Goal: Task Accomplishment & Management: Manage account settings

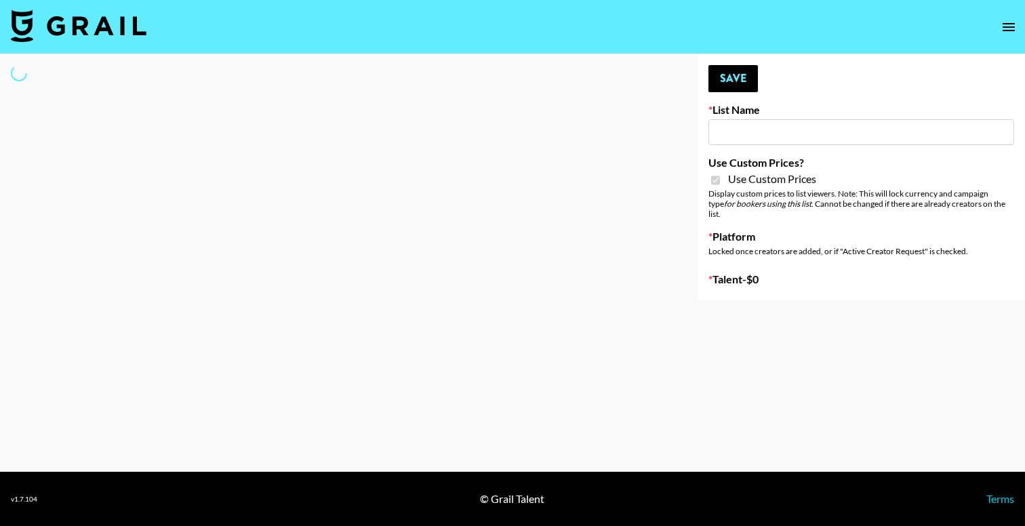
type input "App Install"
checkbox input "true"
select select "Brand"
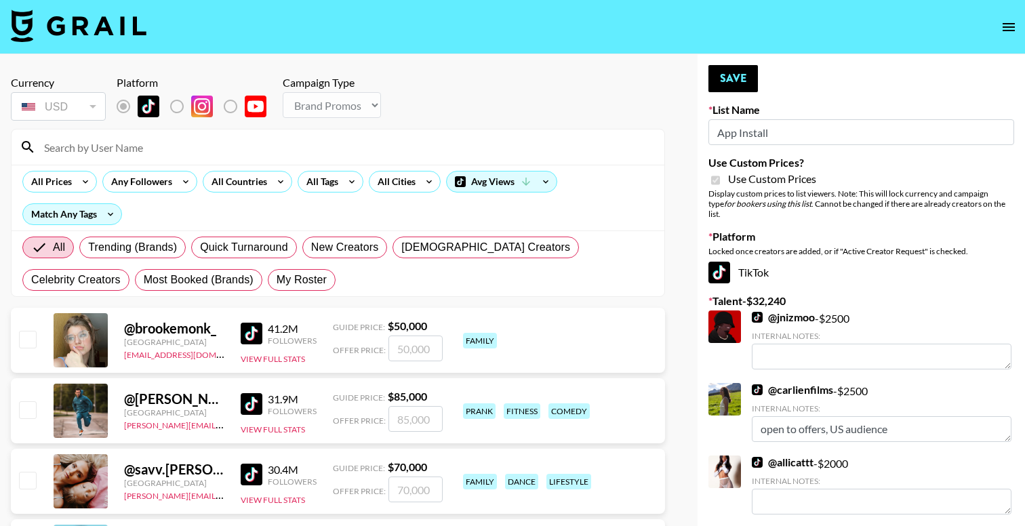
click at [177, 152] on input at bounding box center [346, 147] width 620 height 22
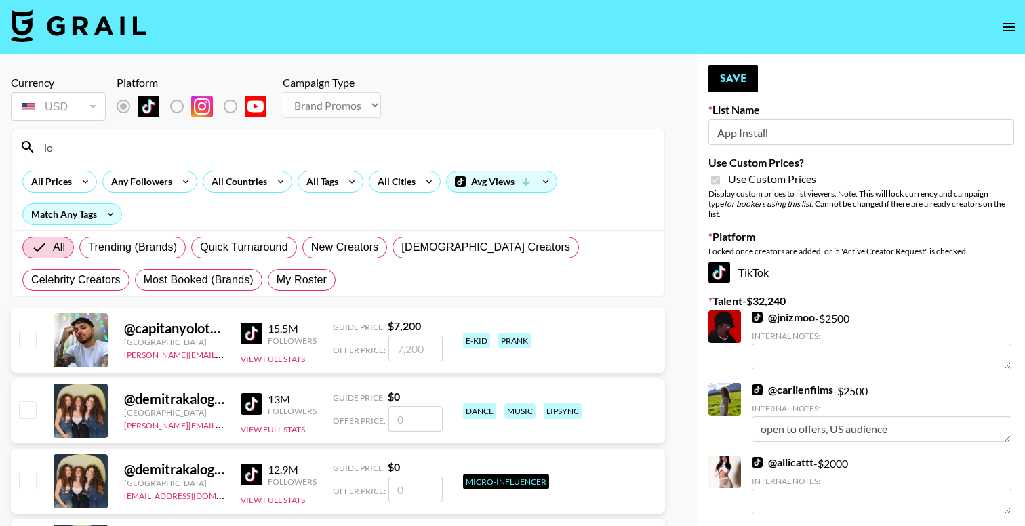
type input "l"
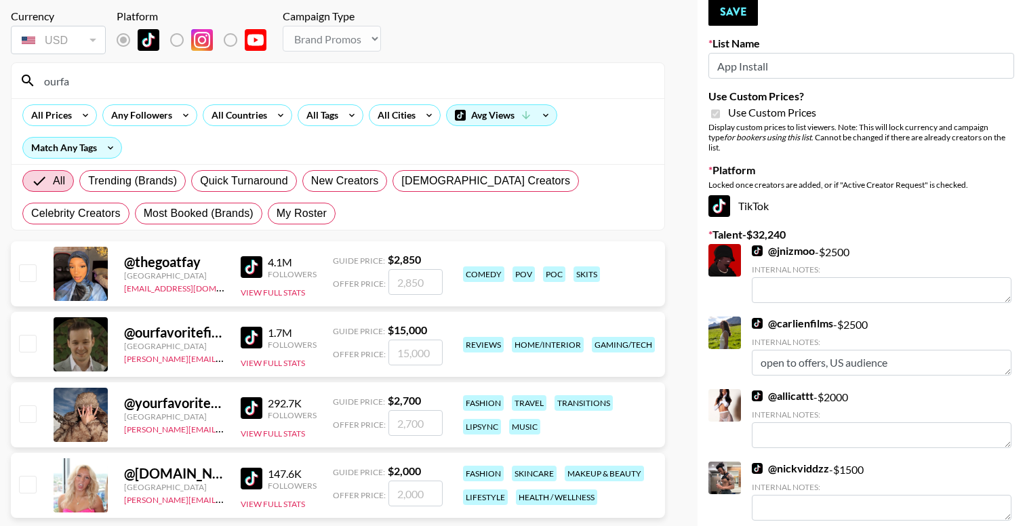
scroll to position [67, 0]
type input "ourfa"
click at [413, 354] on input "number" at bounding box center [415, 352] width 54 height 26
checkbox input "true"
click at [407, 355] on input "15000" at bounding box center [415, 352] width 54 height 26
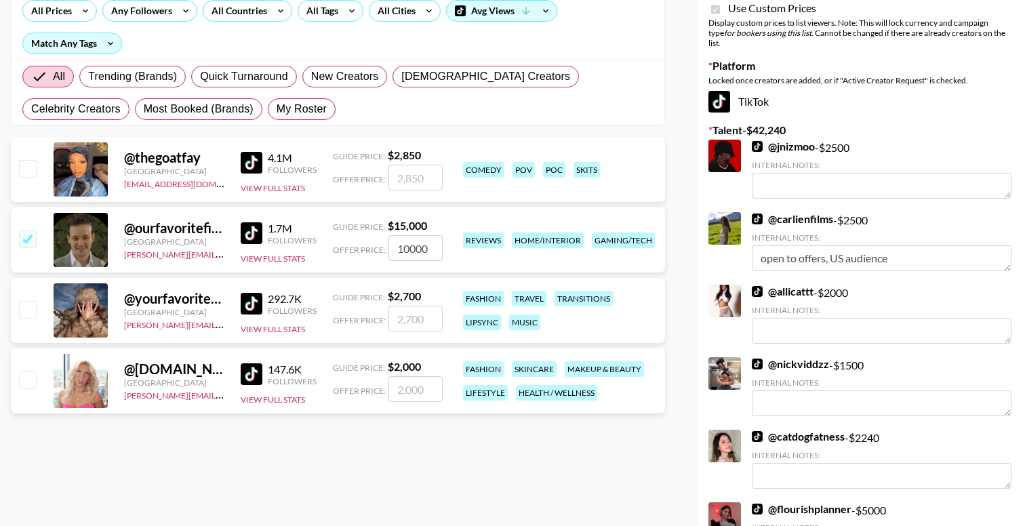
scroll to position [0, 0]
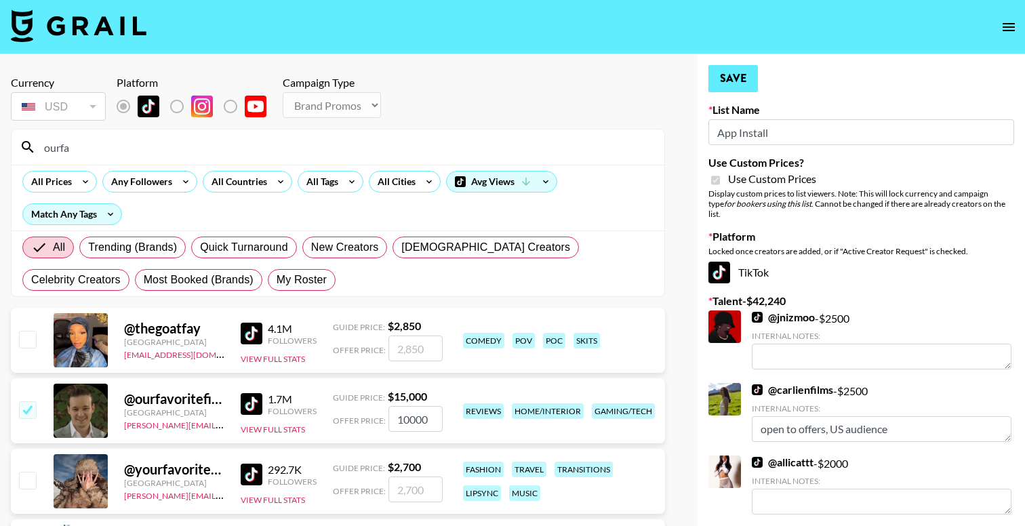
type input "10000"
click at [735, 69] on button "Save" at bounding box center [732, 78] width 49 height 27
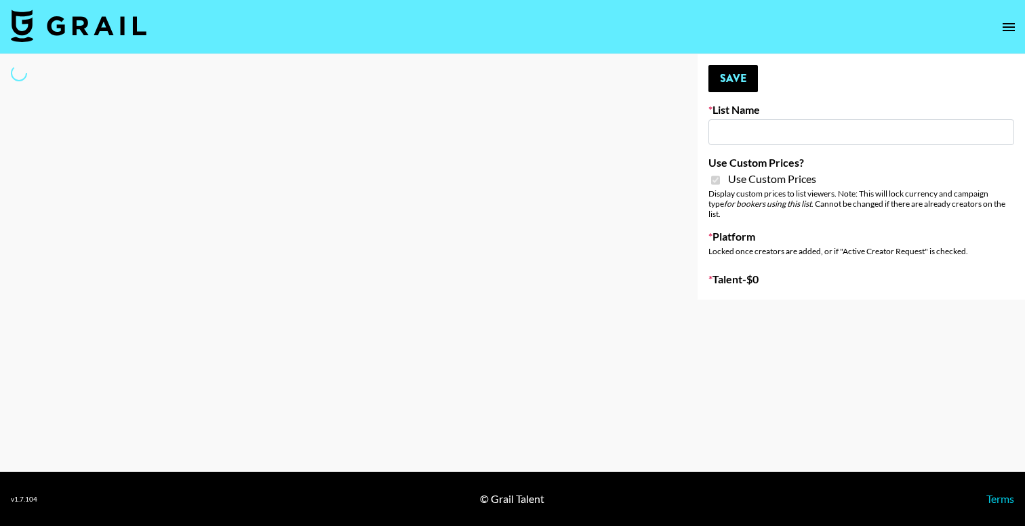
type input "Airbrush [DATE] Filters"
checkbox input "true"
select select "Brand"
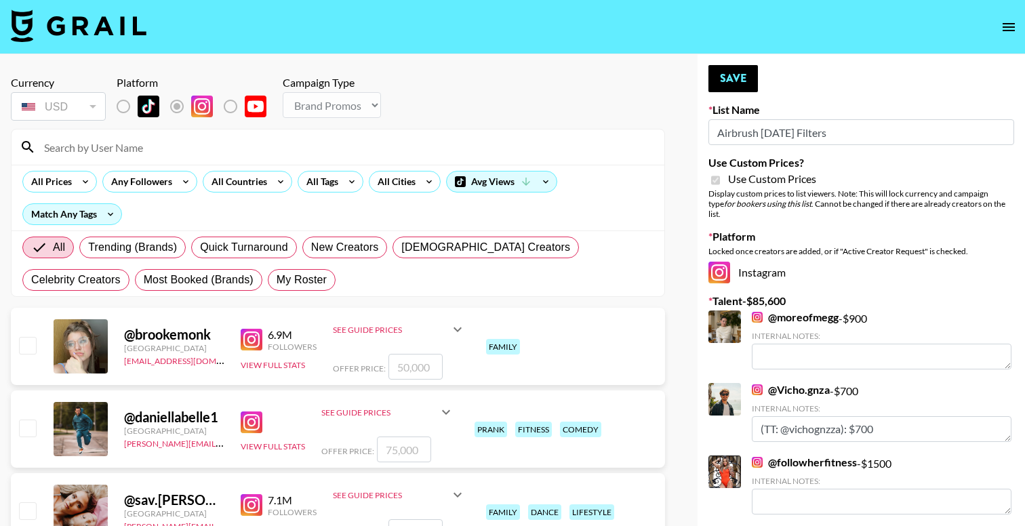
click at [222, 148] on input at bounding box center [346, 147] width 620 height 22
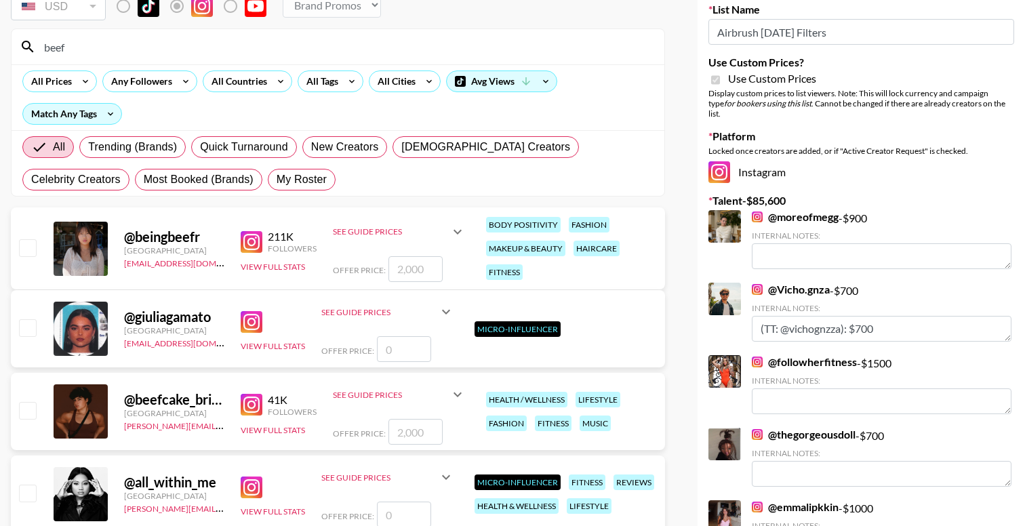
scroll to position [102, 0]
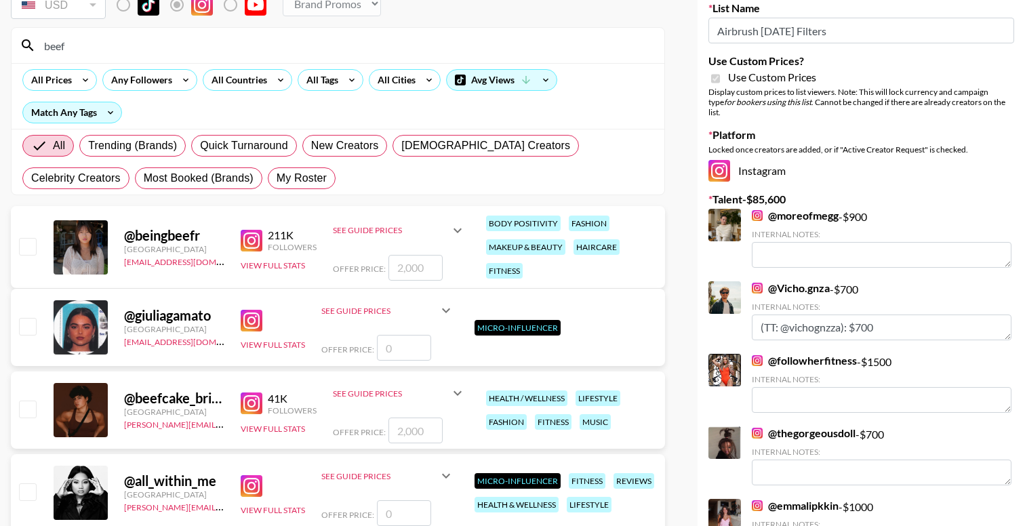
type input "beef"
click at [408, 436] on input "number" at bounding box center [415, 431] width 54 height 26
type input "7"
checkbox input "true"
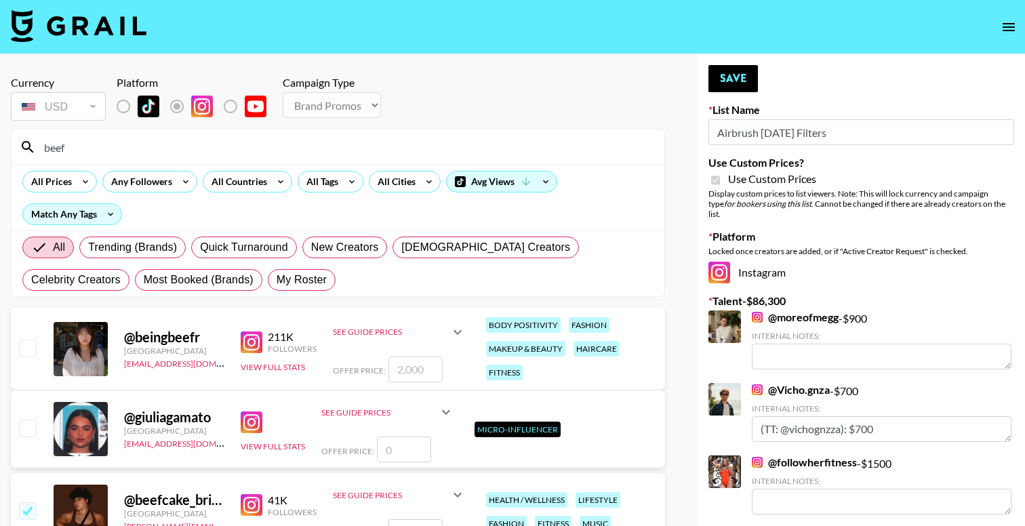
type input "700"
click at [733, 80] on button "Save" at bounding box center [732, 78] width 49 height 27
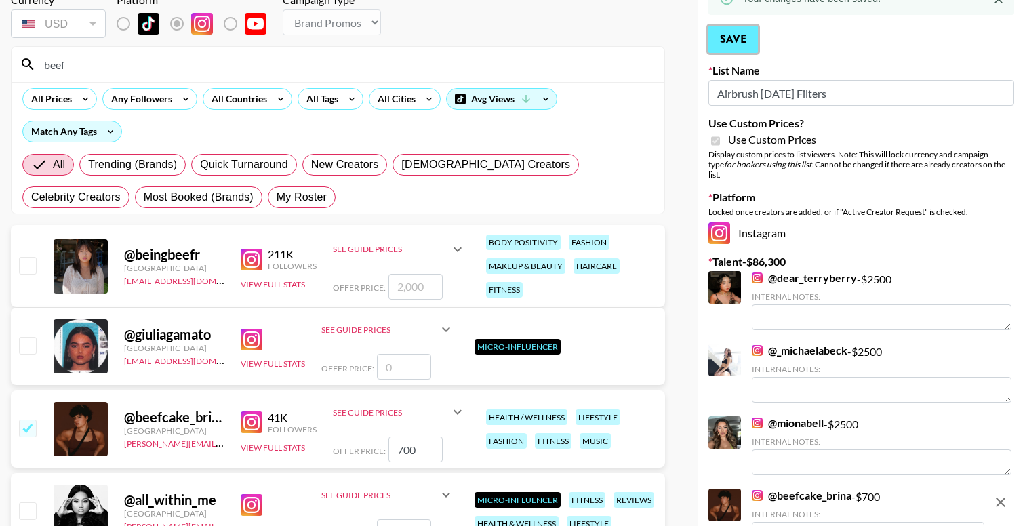
scroll to position [84, 0]
